Goal: Complete application form

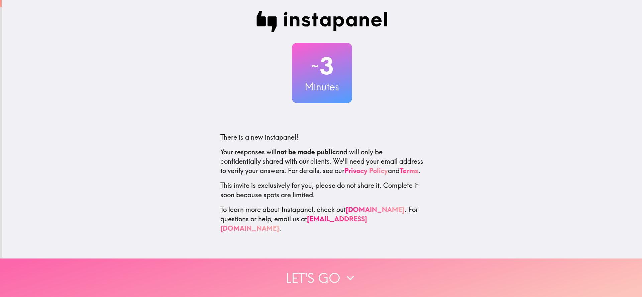
click at [314, 265] on button "Let's go" at bounding box center [321, 277] width 642 height 38
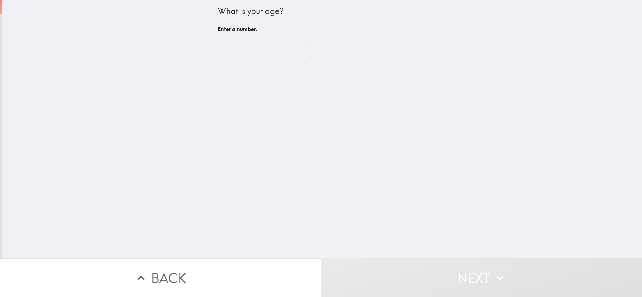
click at [260, 53] on input "number" at bounding box center [261, 53] width 87 height 21
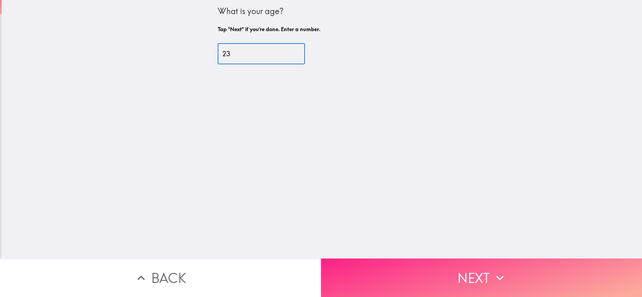
type input "23"
click at [398, 276] on button "Next" at bounding box center [481, 277] width 321 height 38
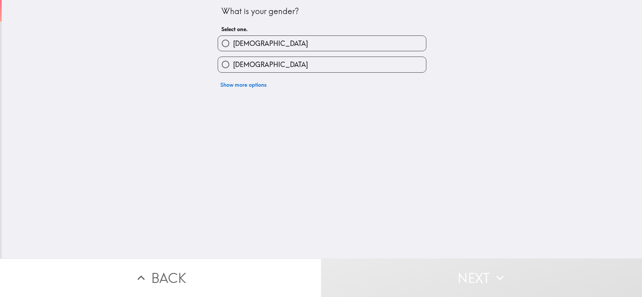
click at [262, 37] on label "[DEMOGRAPHIC_DATA]" at bounding box center [322, 43] width 208 height 15
click at [233, 37] on input "[DEMOGRAPHIC_DATA]" at bounding box center [225, 43] width 15 height 15
radio input "true"
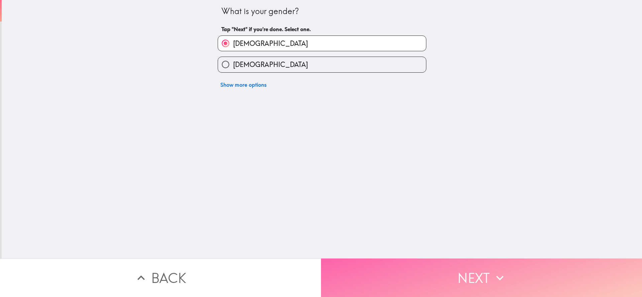
click at [410, 289] on button "Next" at bounding box center [481, 277] width 321 height 38
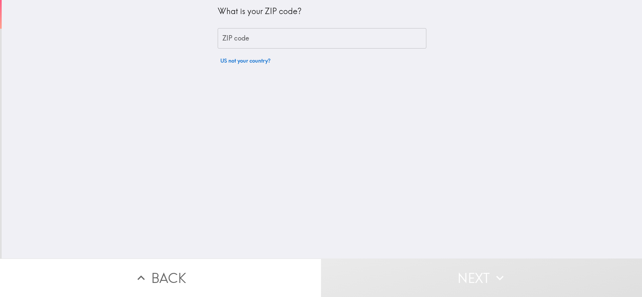
click at [270, 46] on input "ZIP code" at bounding box center [322, 38] width 209 height 21
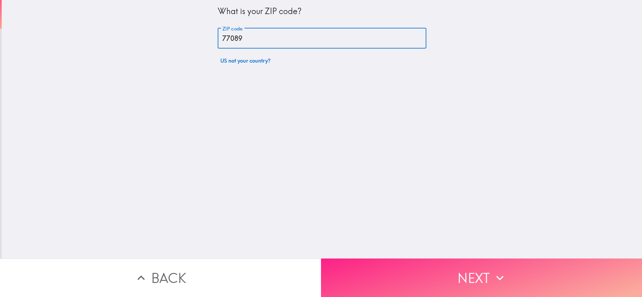
type input "77089"
click at [420, 281] on button "Next" at bounding box center [481, 277] width 321 height 38
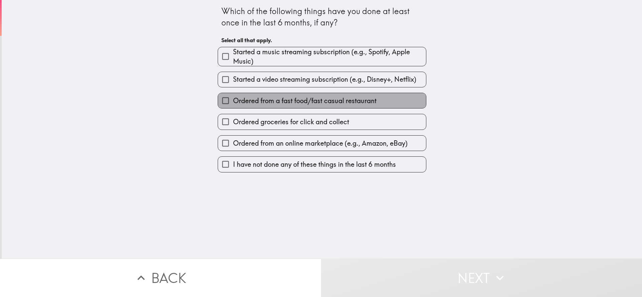
click at [275, 103] on span "Ordered from a fast food/fast casual restaurant" at bounding box center [304, 100] width 143 height 9
click at [233, 103] on input "Ordered from a fast food/fast casual restaurant" at bounding box center [225, 100] width 15 height 15
checkbox input "true"
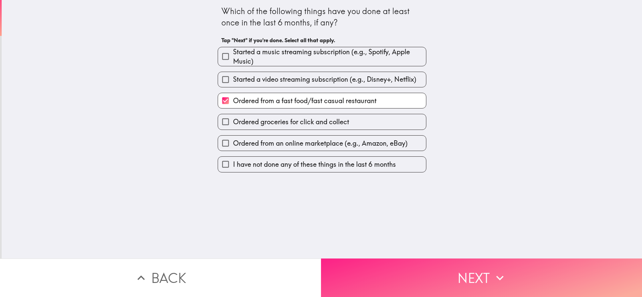
click at [377, 268] on button "Next" at bounding box center [481, 277] width 321 height 38
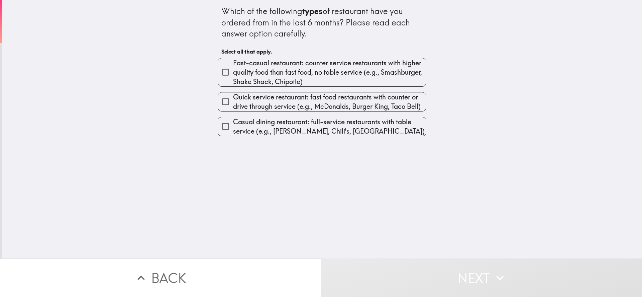
click at [261, 87] on div "Quick service restaurant: fast food restaurants with counter or drive through s…" at bounding box center [319, 99] width 214 height 25
click at [296, 88] on div "Quick service restaurant: fast food restaurants with counter or drive through s…" at bounding box center [319, 99] width 214 height 25
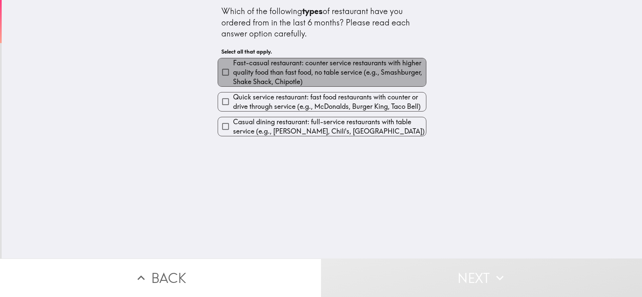
click at [306, 74] on span "Fast-casual restaurant: counter service restaurants with higher quality food th…" at bounding box center [329, 72] width 193 height 28
click at [233, 74] on input "Fast-casual restaurant: counter service restaurants with higher quality food th…" at bounding box center [225, 72] width 15 height 15
checkbox input "true"
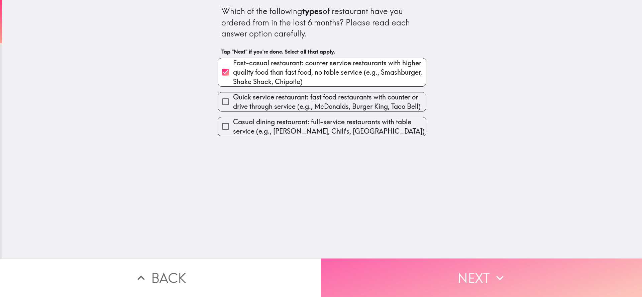
click at [412, 288] on button "Next" at bounding box center [481, 277] width 321 height 38
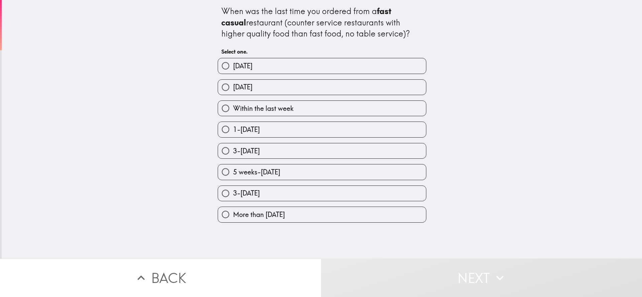
click at [325, 140] on div "3-[DATE]" at bounding box center [319, 147] width 214 height 21
click at [331, 157] on label "3-[DATE]" at bounding box center [322, 150] width 208 height 15
click at [233, 157] on input "3-[DATE]" at bounding box center [225, 150] width 15 height 15
radio input "true"
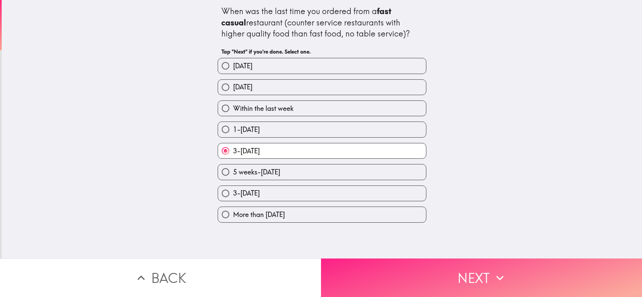
click at [379, 255] on div "When was the last time you ordered from a fast casual restaurant (counter servi…" at bounding box center [321, 148] width 642 height 297
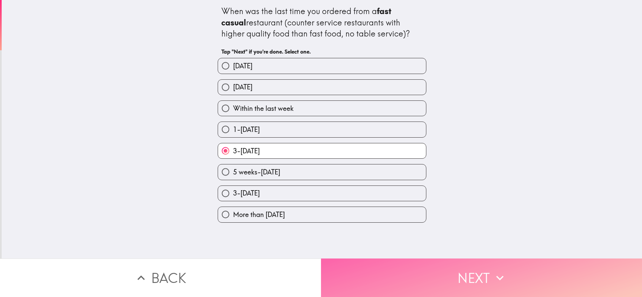
click at [385, 265] on button "Next" at bounding box center [481, 277] width 321 height 38
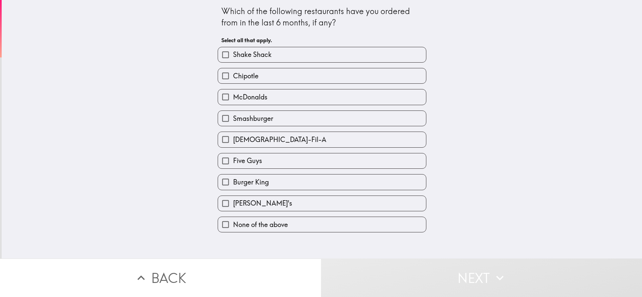
click at [286, 111] on label "Smashburger" at bounding box center [322, 118] width 208 height 15
click at [233, 111] on input "Smashburger" at bounding box center [225, 118] width 15 height 15
checkbox input "true"
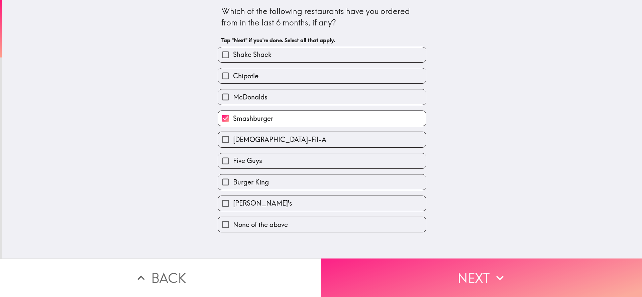
click at [384, 265] on button "Next" at bounding box center [481, 277] width 321 height 38
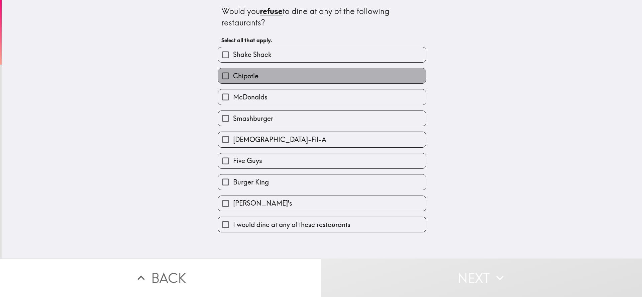
click at [257, 72] on label "Chipotle" at bounding box center [322, 75] width 208 height 15
click at [233, 72] on input "Chipotle" at bounding box center [225, 75] width 15 height 15
checkbox input "true"
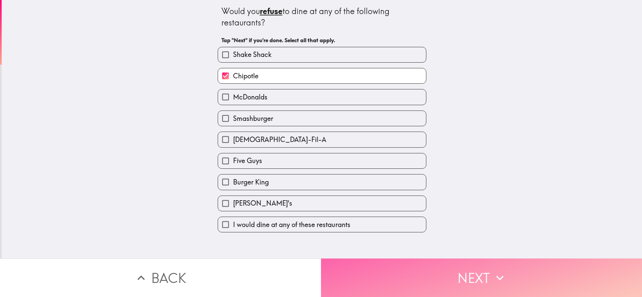
click at [403, 266] on button "Next" at bounding box center [481, 277] width 321 height 38
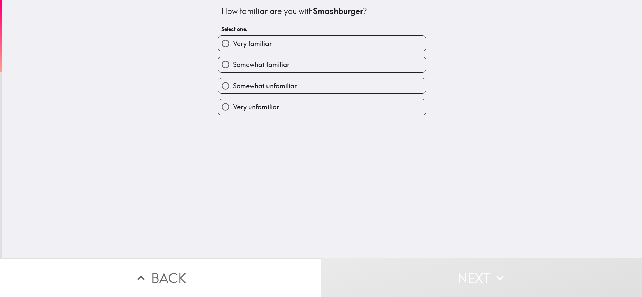
click at [315, 64] on label "Somewhat familiar" at bounding box center [322, 64] width 208 height 15
click at [233, 64] on input "Somewhat familiar" at bounding box center [225, 64] width 15 height 15
radio input "true"
click at [337, 52] on div "Somewhat familiar" at bounding box center [319, 61] width 214 height 21
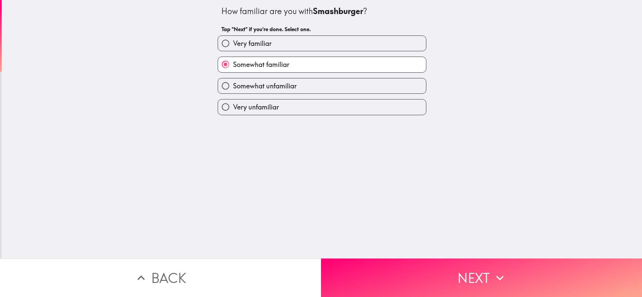
click at [340, 65] on label "Somewhat familiar" at bounding box center [322, 64] width 208 height 15
click at [233, 65] on input "Somewhat familiar" at bounding box center [225, 64] width 15 height 15
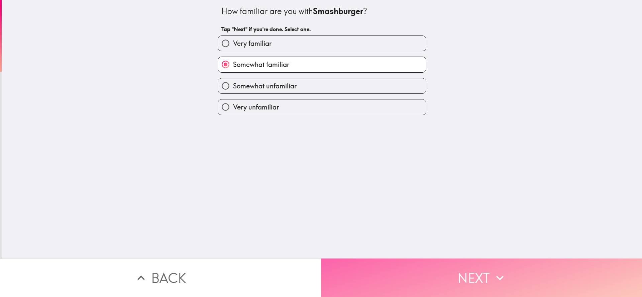
click at [436, 281] on button "Next" at bounding box center [481, 277] width 321 height 38
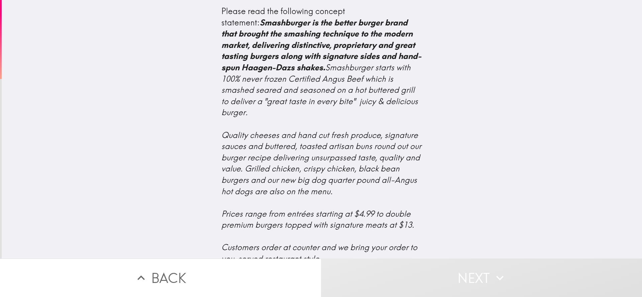
click at [297, 72] on b "Smashburger is the better burger brand that brought the smashing technique to t…" at bounding box center [321, 44] width 200 height 55
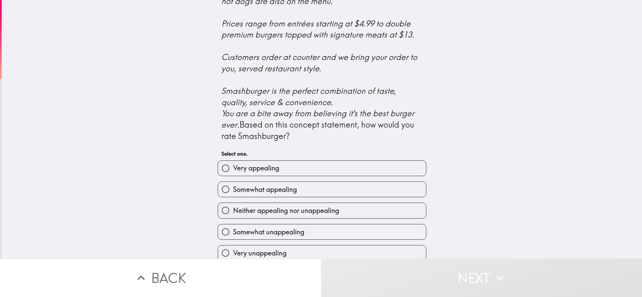
scroll to position [242, 0]
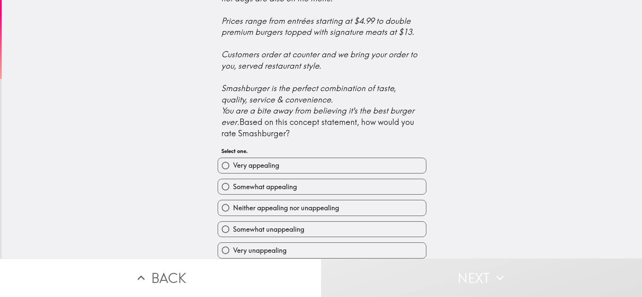
click at [344, 180] on label "Somewhat appealing" at bounding box center [322, 186] width 208 height 15
click at [233, 180] on input "Somewhat appealing" at bounding box center [225, 186] width 15 height 15
radio input "true"
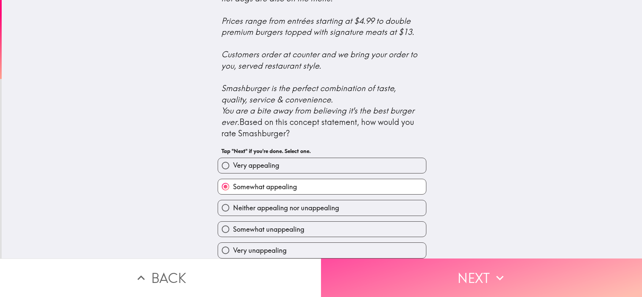
click at [419, 259] on button "Next" at bounding box center [481, 277] width 321 height 38
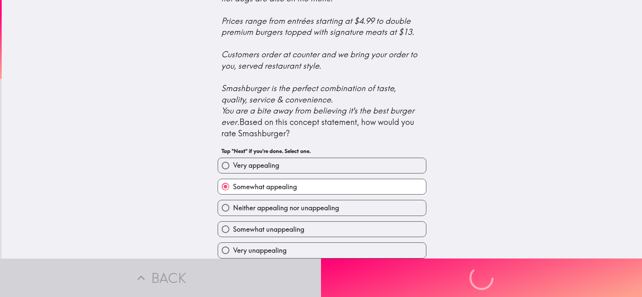
scroll to position [0, 0]
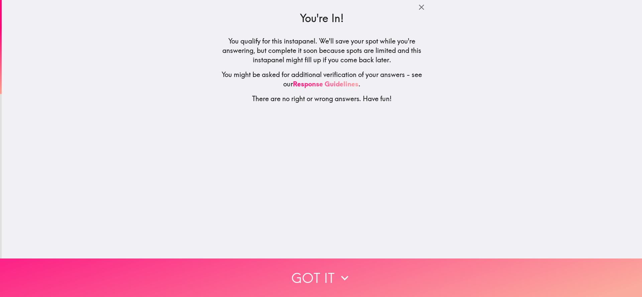
click at [322, 276] on button "Got it" at bounding box center [321, 277] width 642 height 38
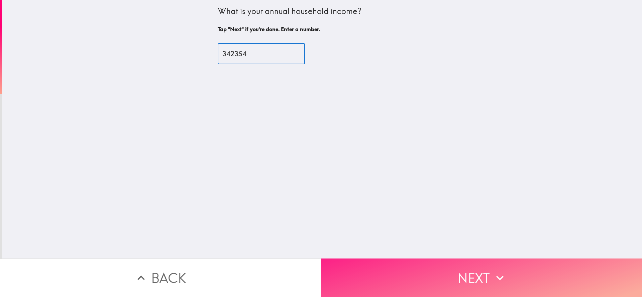
type input "342354"
click at [411, 274] on button "Next" at bounding box center [481, 277] width 321 height 38
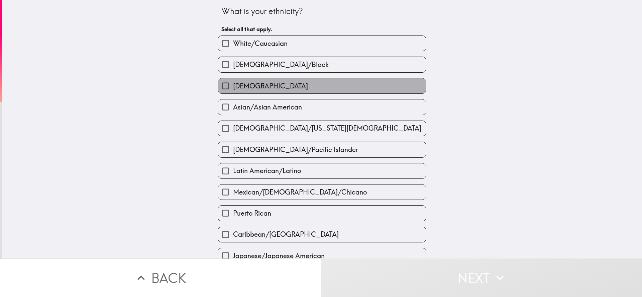
click at [272, 90] on label "[DEMOGRAPHIC_DATA]" at bounding box center [322, 85] width 208 height 15
click at [233, 90] on input "[DEMOGRAPHIC_DATA]" at bounding box center [225, 85] width 15 height 15
checkbox input "true"
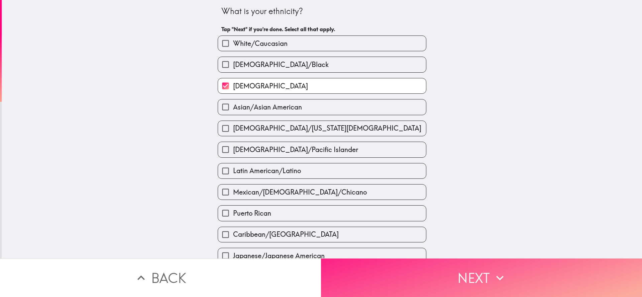
click at [376, 268] on button "Next" at bounding box center [481, 277] width 321 height 38
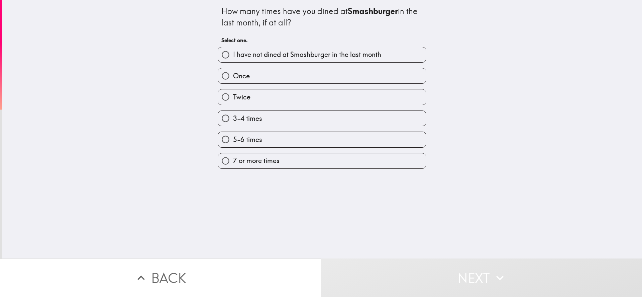
click at [273, 97] on label "Twice" at bounding box center [322, 96] width 208 height 15
click at [233, 97] on input "Twice" at bounding box center [225, 96] width 15 height 15
radio input "true"
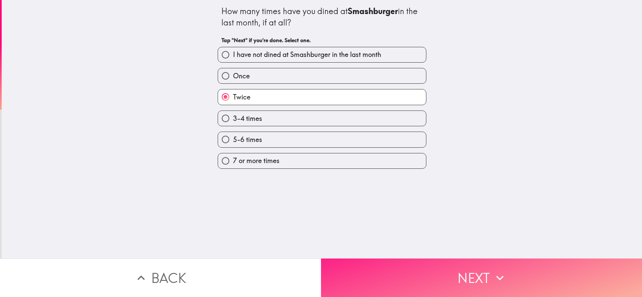
click at [374, 268] on button "Next" at bounding box center [481, 277] width 321 height 38
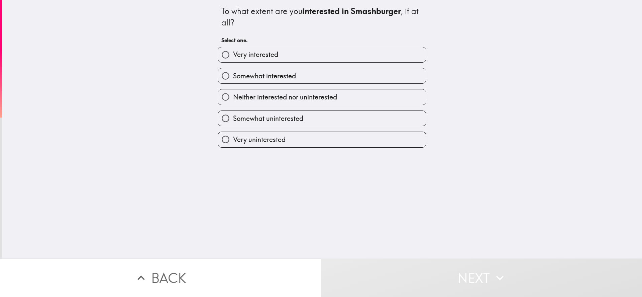
click at [247, 85] on div "Neither interested nor uninterested" at bounding box center [319, 94] width 214 height 21
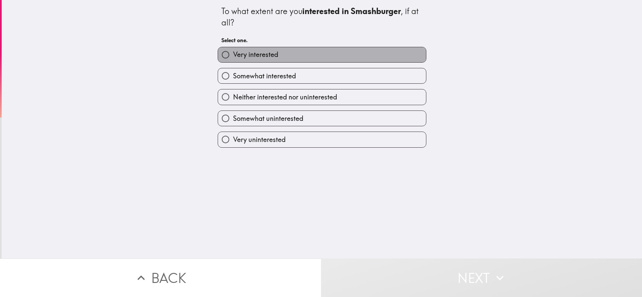
click at [307, 62] on label "Very interested" at bounding box center [322, 54] width 208 height 15
click at [233, 62] on input "Very interested" at bounding box center [225, 54] width 15 height 15
radio input "true"
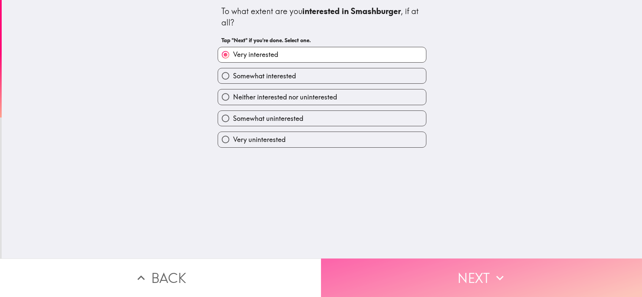
click at [418, 268] on button "Next" at bounding box center [481, 277] width 321 height 38
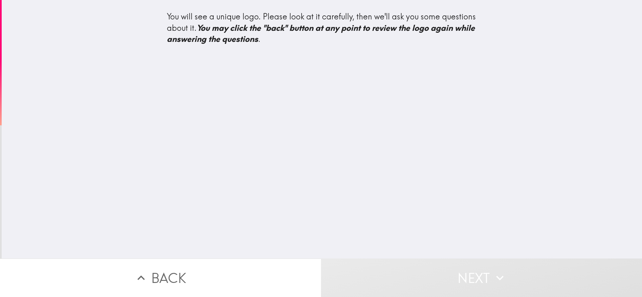
click at [280, 106] on div "You will see a unique logo. Please look at it carefully, then we'll ask you som…" at bounding box center [322, 129] width 640 height 258
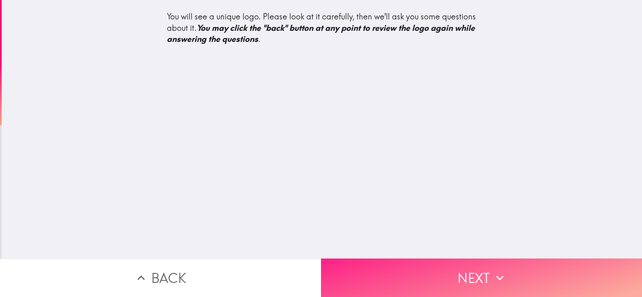
click at [411, 267] on button "Next" at bounding box center [481, 277] width 321 height 38
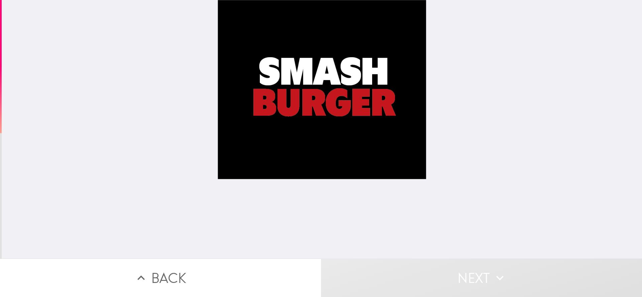
click at [300, 166] on div at bounding box center [322, 129] width 209 height 258
click at [311, 85] on div at bounding box center [322, 129] width 209 height 258
click at [455, 276] on button "Next" at bounding box center [481, 277] width 321 height 38
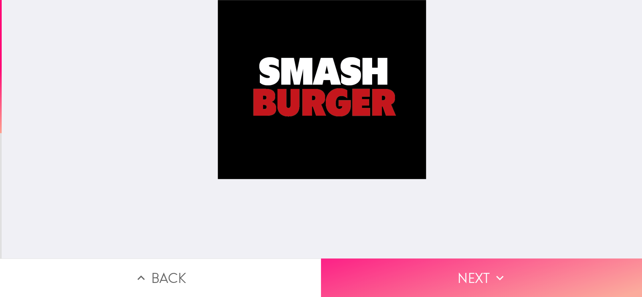
click at [472, 266] on button "Next" at bounding box center [481, 277] width 321 height 38
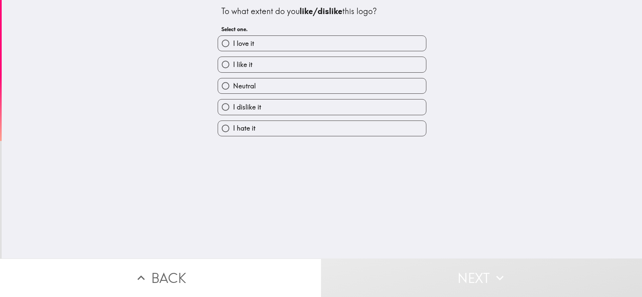
click at [274, 84] on label "Neutral" at bounding box center [322, 85] width 208 height 15
click at [233, 84] on input "Neutral" at bounding box center [225, 85] width 15 height 15
radio input "true"
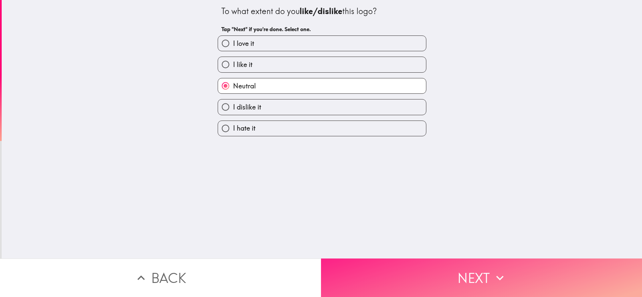
click at [423, 285] on button "Next" at bounding box center [481, 277] width 321 height 38
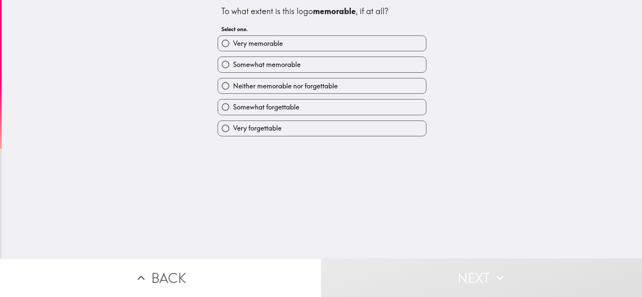
click at [299, 75] on div "Neither memorable nor forgettable" at bounding box center [319, 83] width 214 height 21
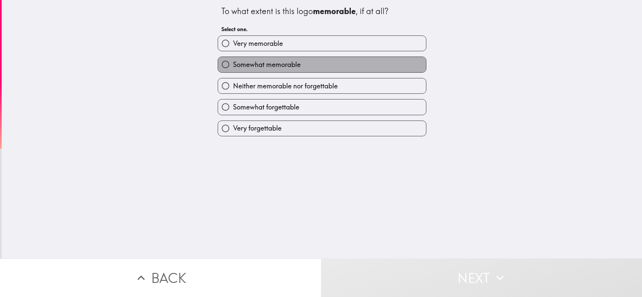
click at [307, 66] on label "Somewhat memorable" at bounding box center [322, 64] width 208 height 15
click at [233, 66] on input "Somewhat memorable" at bounding box center [225, 64] width 15 height 15
radio input "true"
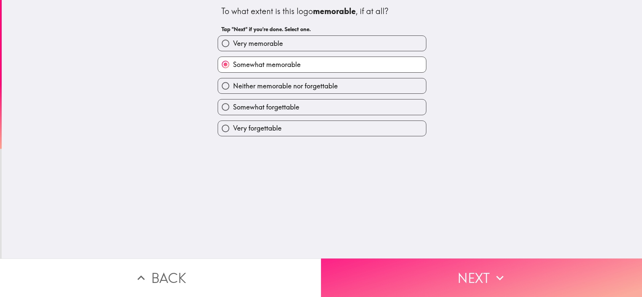
click at [430, 269] on button "Next" at bounding box center [481, 277] width 321 height 38
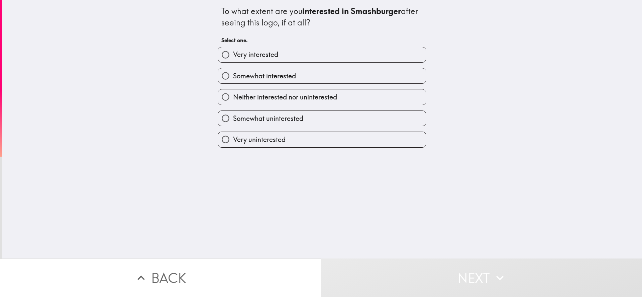
click at [284, 72] on span "Somewhat interested" at bounding box center [264, 75] width 63 height 9
click at [233, 72] on input "Somewhat interested" at bounding box center [225, 75] width 15 height 15
radio input "true"
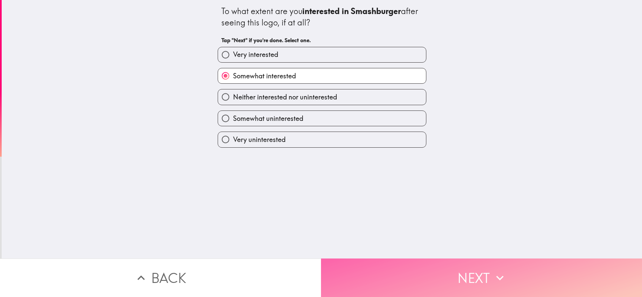
click at [416, 275] on button "Next" at bounding box center [481, 277] width 321 height 38
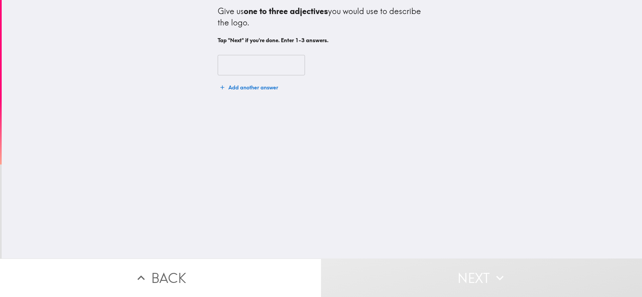
click at [300, 93] on div "​ Add another answer" at bounding box center [322, 75] width 209 height 56
click at [276, 64] on input "text" at bounding box center [261, 65] width 87 height 21
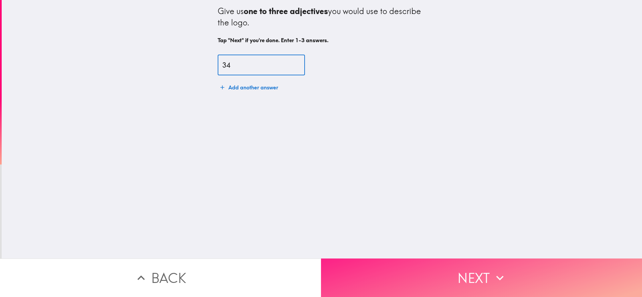
type input "34"
click at [420, 270] on button "Next" at bounding box center [481, 277] width 321 height 38
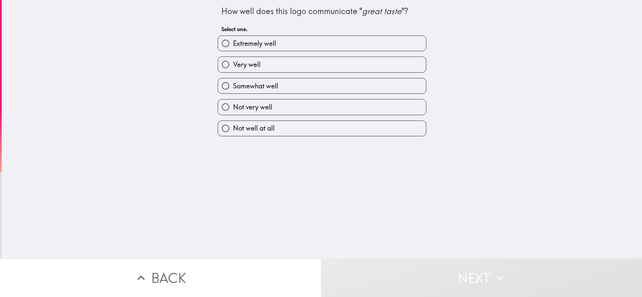
click at [257, 102] on label "Not very well" at bounding box center [322, 106] width 208 height 15
click at [233, 102] on input "Not very well" at bounding box center [225, 106] width 15 height 15
radio input "true"
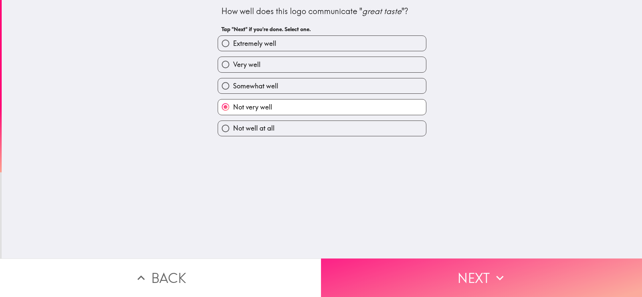
drag, startPoint x: 390, startPoint y: 258, endPoint x: 391, endPoint y: 261, distance: 3.4
click at [390, 260] on button "Next" at bounding box center [481, 277] width 321 height 38
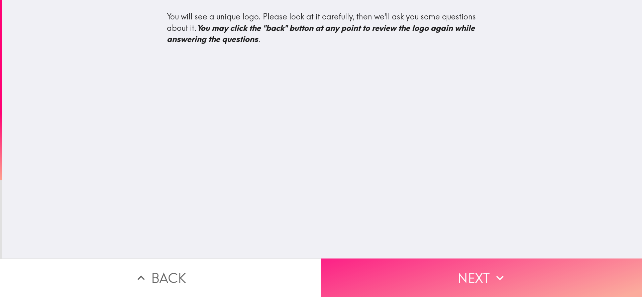
click at [414, 269] on button "Next" at bounding box center [481, 277] width 321 height 38
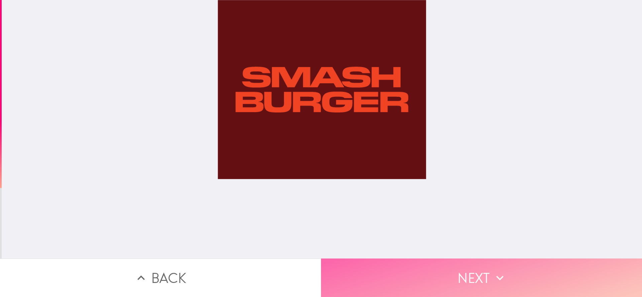
click at [522, 277] on button "Next" at bounding box center [481, 277] width 321 height 38
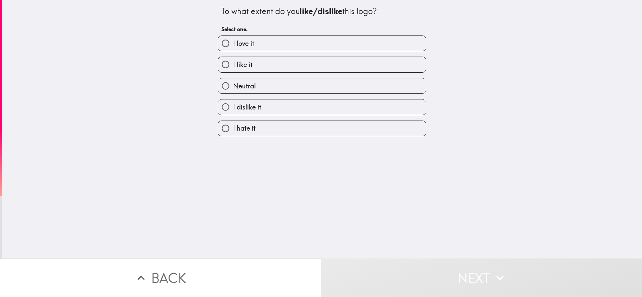
click at [341, 78] on div "Neutral" at bounding box center [322, 86] width 209 height 16
click at [337, 86] on label "Neutral" at bounding box center [322, 85] width 208 height 15
click at [233, 86] on input "Neutral" at bounding box center [225, 85] width 15 height 15
radio input "true"
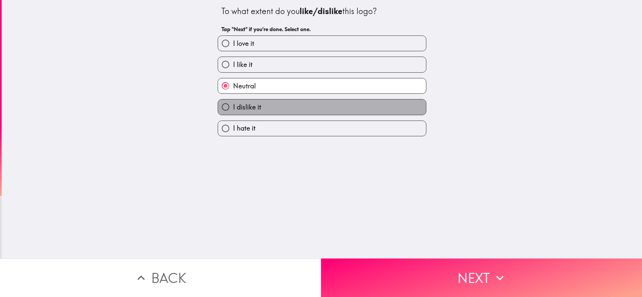
click at [324, 109] on label "I dislike it" at bounding box center [322, 106] width 208 height 15
click at [233, 109] on input "I dislike it" at bounding box center [225, 106] width 15 height 15
radio input "true"
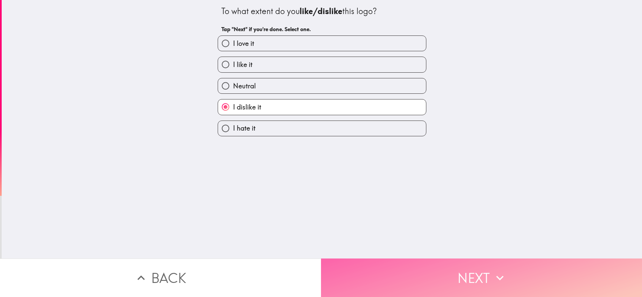
click at [450, 266] on button "Next" at bounding box center [481, 277] width 321 height 38
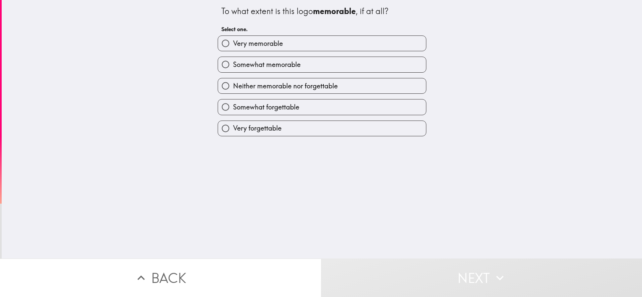
click at [318, 106] on label "Somewhat forgettable" at bounding box center [322, 106] width 208 height 15
click at [233, 106] on input "Somewhat forgettable" at bounding box center [225, 106] width 15 height 15
radio input "true"
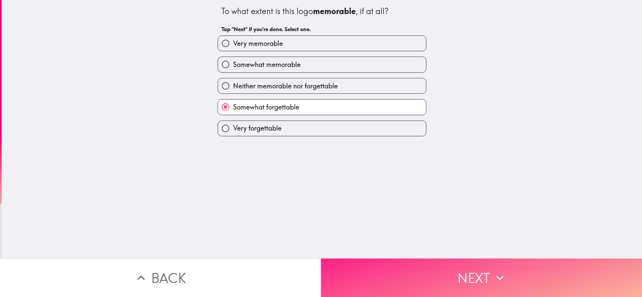
click at [404, 274] on button "Next" at bounding box center [481, 277] width 321 height 38
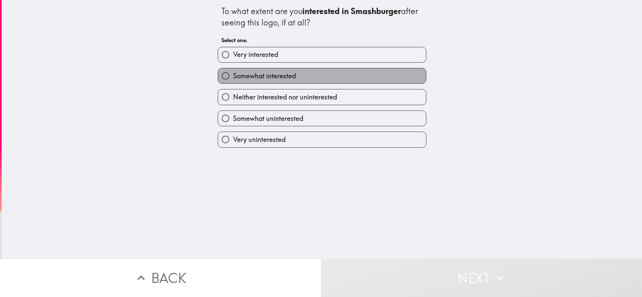
click at [280, 75] on span "Somewhat interested" at bounding box center [264, 75] width 63 height 9
click at [233, 75] on input "Somewhat interested" at bounding box center [225, 75] width 15 height 15
radio input "true"
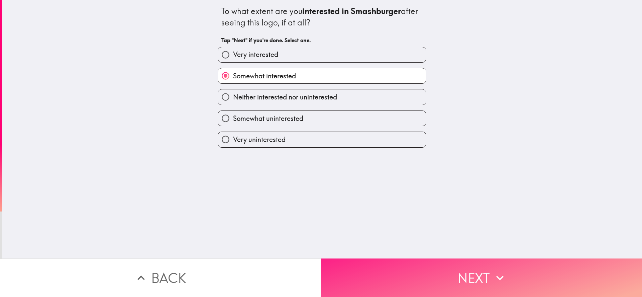
click at [402, 272] on button "Next" at bounding box center [481, 277] width 321 height 38
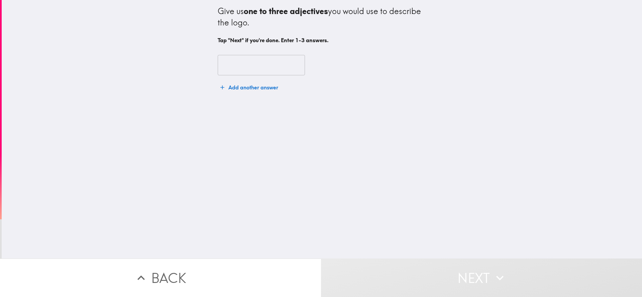
click at [349, 208] on div "Give us one to three adjectives you would use to describe the logo. Tap "Next" …" at bounding box center [322, 129] width 640 height 258
click at [269, 68] on input "text" at bounding box center [261, 65] width 87 height 21
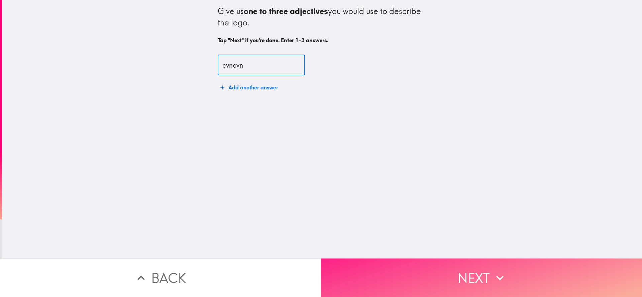
type input "cvncvn"
click at [371, 261] on button "Next" at bounding box center [481, 277] width 321 height 38
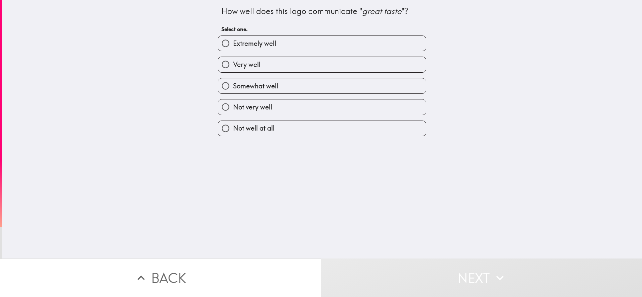
click at [328, 126] on label "Not well at all" at bounding box center [322, 128] width 208 height 15
click at [233, 126] on input "Not well at all" at bounding box center [225, 128] width 15 height 15
radio input "true"
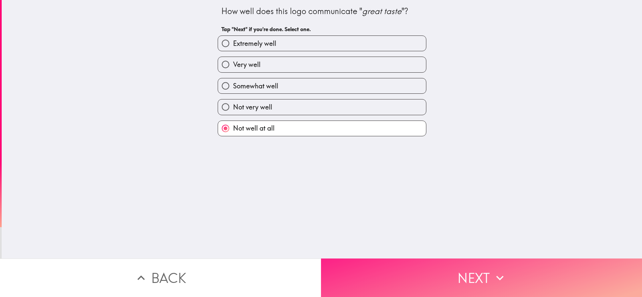
click at [434, 276] on button "Next" at bounding box center [481, 277] width 321 height 38
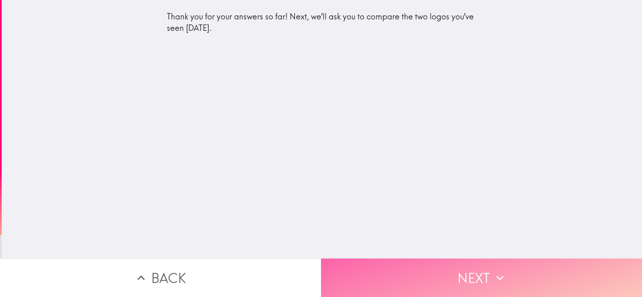
click at [449, 273] on button "Next" at bounding box center [481, 277] width 321 height 38
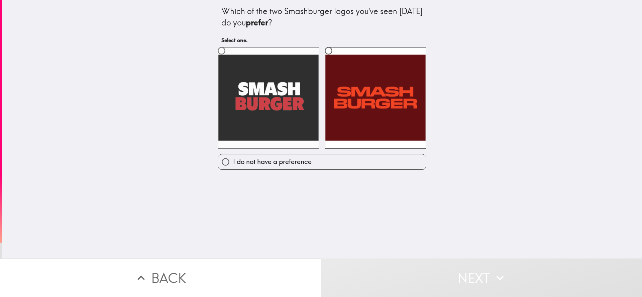
drag, startPoint x: 308, startPoint y: 99, endPoint x: 304, endPoint y: 132, distance: 33.3
click at [308, 100] on label at bounding box center [269, 98] width 102 height 102
click at [229, 58] on input "radio" at bounding box center [221, 50] width 15 height 15
radio input "true"
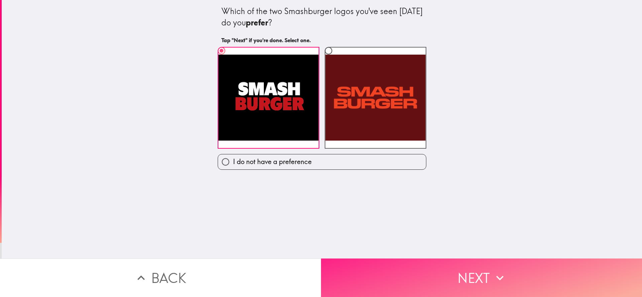
click at [391, 265] on button "Next" at bounding box center [481, 277] width 321 height 38
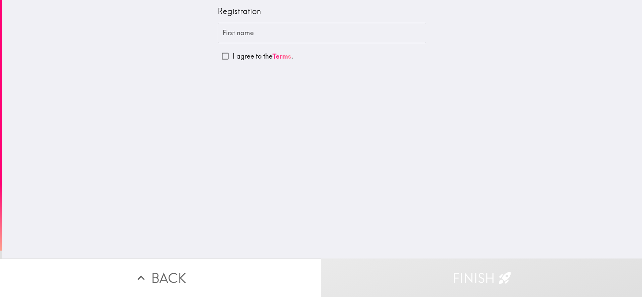
drag, startPoint x: 243, startPoint y: 60, endPoint x: 246, endPoint y: 60, distance: 3.7
click at [243, 60] on p "I agree to the Terms ." at bounding box center [263, 56] width 61 height 9
click at [233, 60] on input "I agree to the Terms ." at bounding box center [225, 55] width 15 height 15
checkbox input "true"
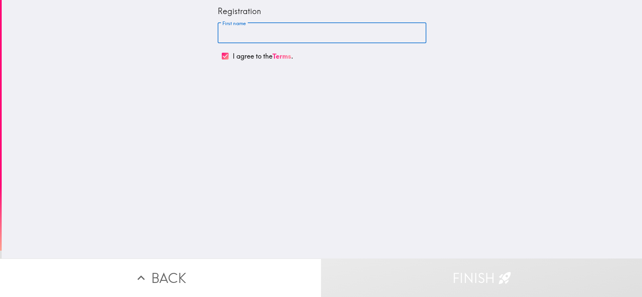
drag, startPoint x: 250, startPoint y: 28, endPoint x: 251, endPoint y: 31, distance: 3.4
click at [250, 28] on input "First name" at bounding box center [322, 33] width 209 height 21
type input "[PERSON_NAME]"
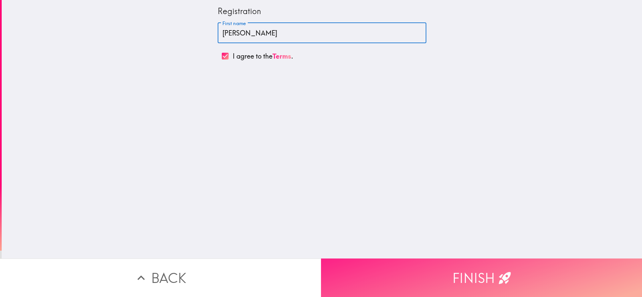
click at [434, 277] on button "Finish" at bounding box center [481, 277] width 321 height 38
